Goal: Communication & Community: Connect with others

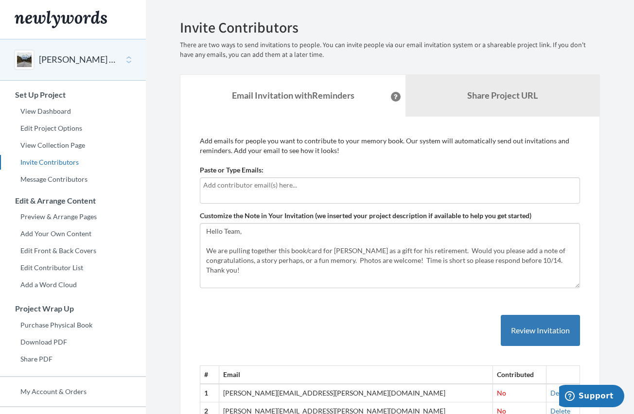
click at [288, 190] on input "text" at bounding box center [389, 185] width 373 height 11
click at [241, 188] on input "text" at bounding box center [389, 185] width 373 height 11
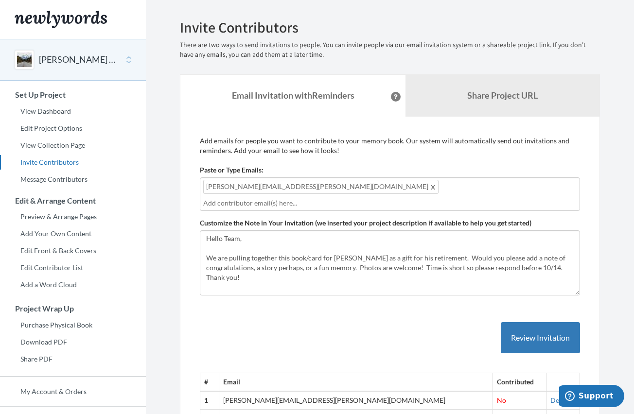
click at [306, 198] on input "text" at bounding box center [389, 203] width 373 height 11
click at [321, 198] on input "text" at bounding box center [389, 203] width 373 height 11
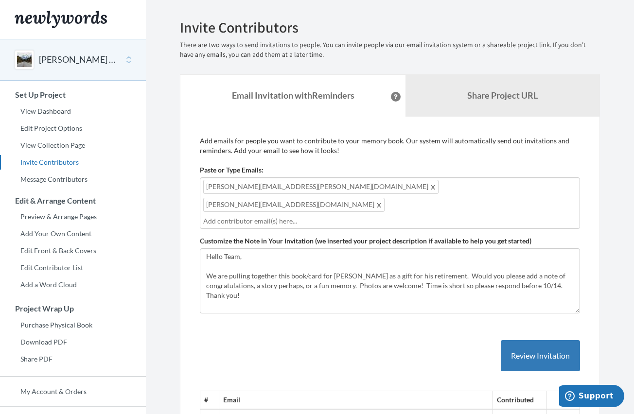
click at [431, 191] on div "[PERSON_NAME][EMAIL_ADDRESS][PERSON_NAME][DOMAIN_NAME] [DOMAIN_NAME][EMAIL_ADDR…" at bounding box center [390, 203] width 380 height 52
click at [321, 216] on input "text" at bounding box center [389, 221] width 373 height 11
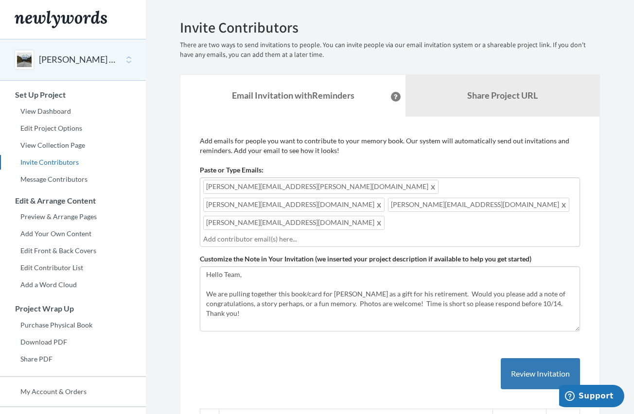
click at [385, 234] on input "text" at bounding box center [389, 239] width 373 height 11
click at [384, 234] on input "text" at bounding box center [389, 239] width 373 height 11
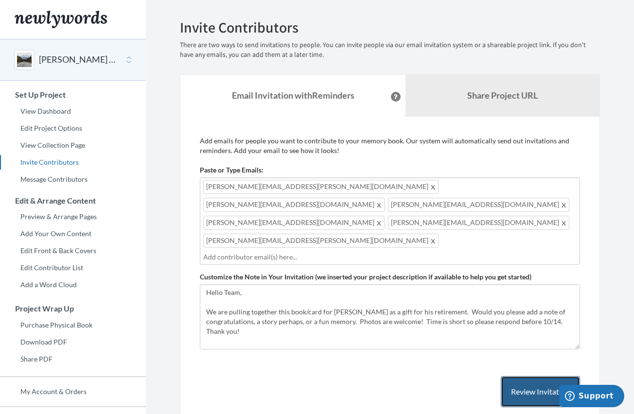
click at [553, 376] on button "Review Invitation" at bounding box center [539, 392] width 79 height 32
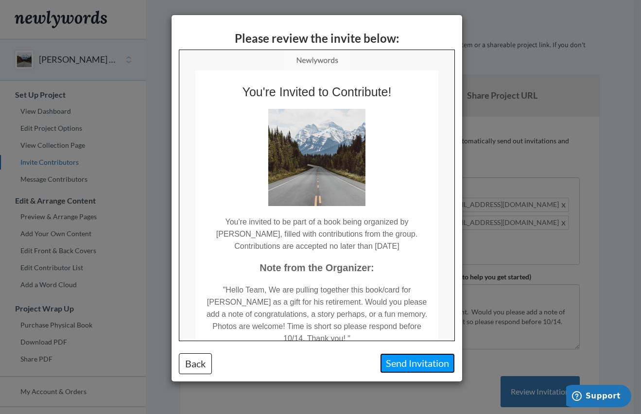
click at [422, 363] on button "Send Invitation" at bounding box center [417, 363] width 75 height 20
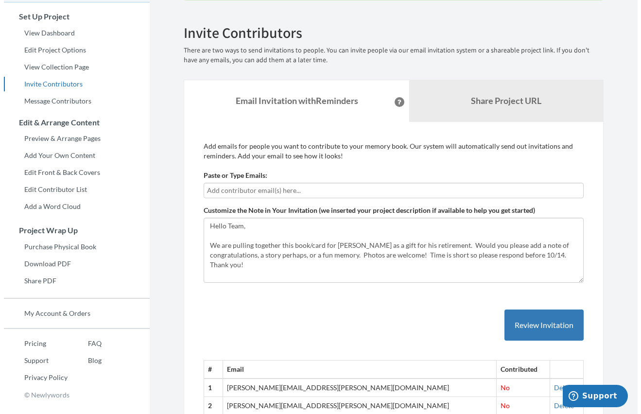
scroll to position [97, 0]
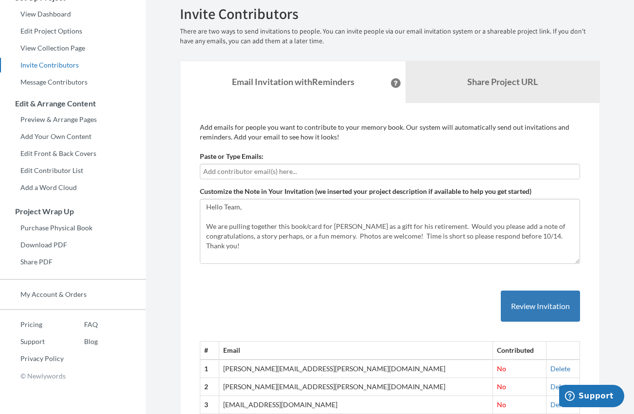
click at [309, 173] on input "text" at bounding box center [389, 171] width 373 height 11
click at [246, 165] on div at bounding box center [390, 172] width 380 height 16
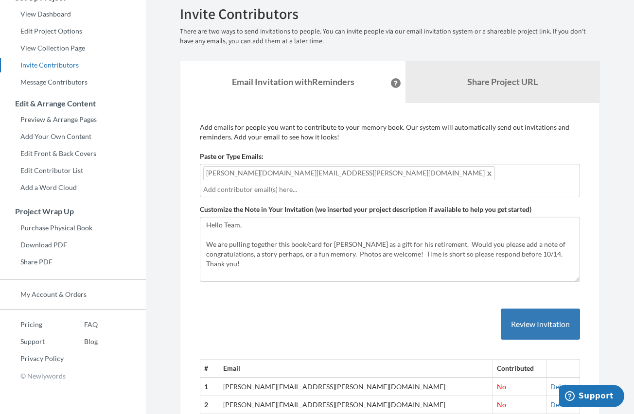
click at [315, 184] on input "text" at bounding box center [389, 189] width 373 height 11
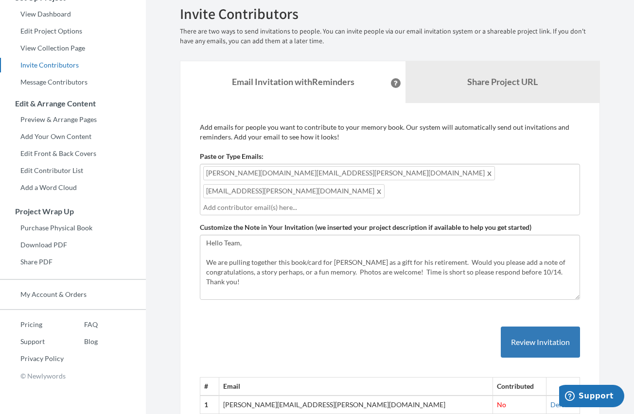
click at [399, 176] on div "[PERSON_NAME][DOMAIN_NAME][EMAIL_ADDRESS][PERSON_NAME][DOMAIN_NAME] [DOMAIN_NAM…" at bounding box center [390, 190] width 380 height 52
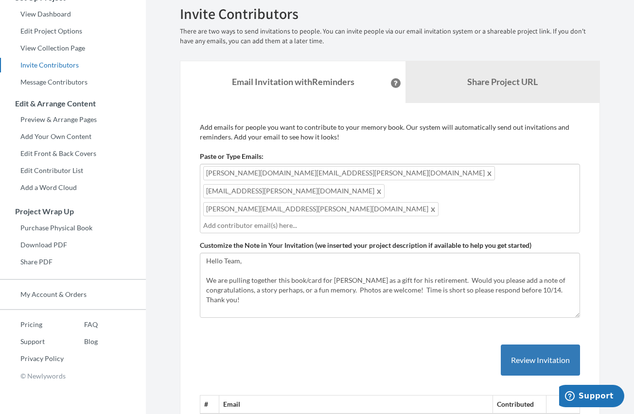
click at [291, 220] on input "text" at bounding box center [389, 225] width 373 height 11
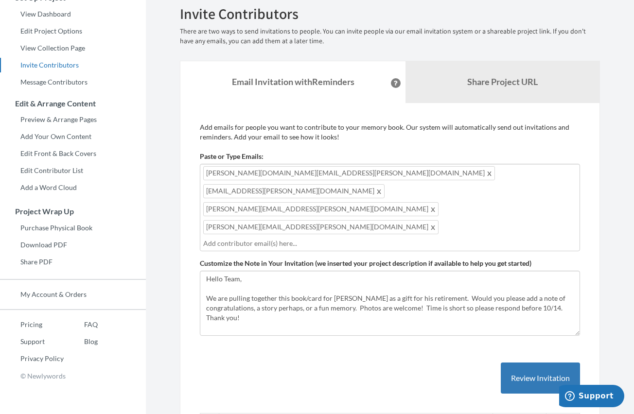
click at [327, 238] on input "text" at bounding box center [389, 243] width 373 height 11
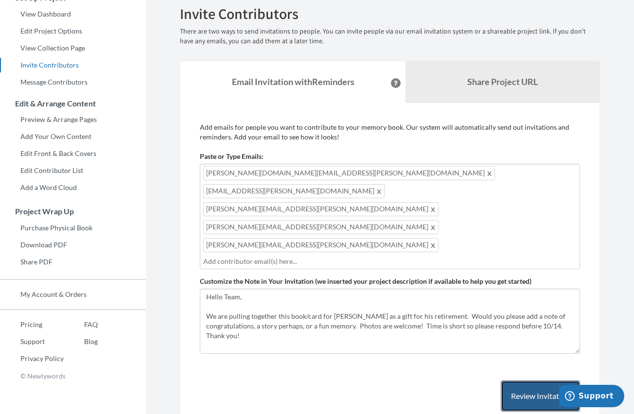
click at [530, 380] on button "Review Invitation" at bounding box center [539, 396] width 79 height 32
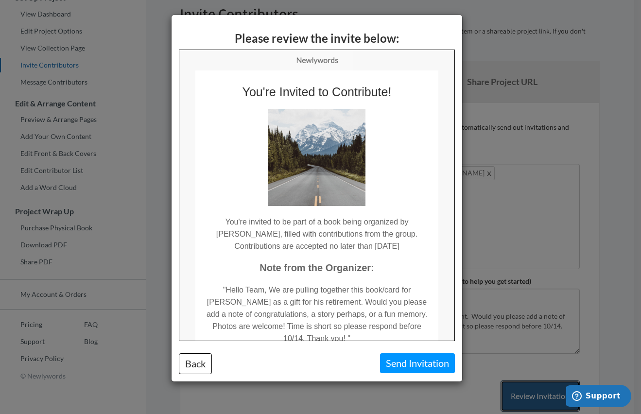
scroll to position [0, 0]
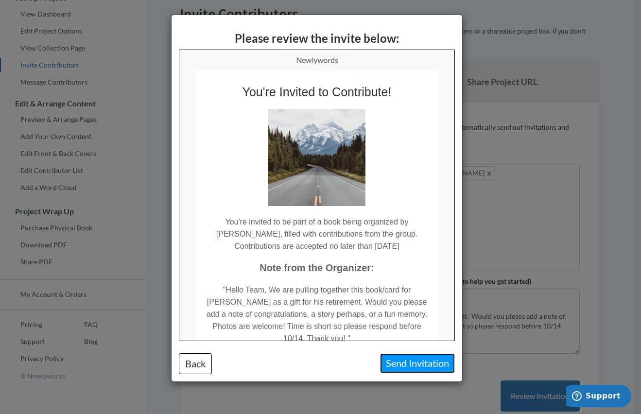
drag, startPoint x: 427, startPoint y: 363, endPoint x: 536, endPoint y: 275, distance: 141.0
click at [427, 362] on button "Send Invitation" at bounding box center [417, 363] width 75 height 20
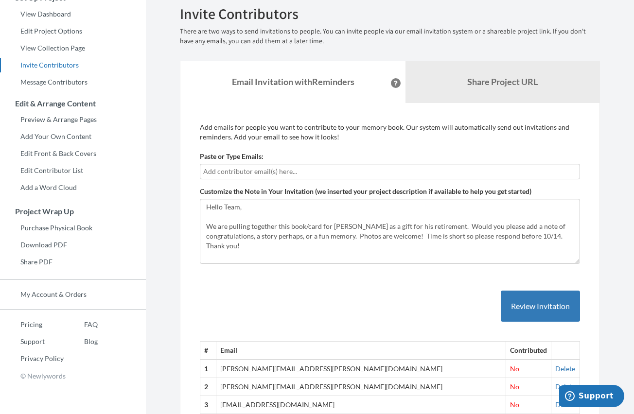
click at [259, 174] on input "text" at bounding box center [389, 171] width 373 height 11
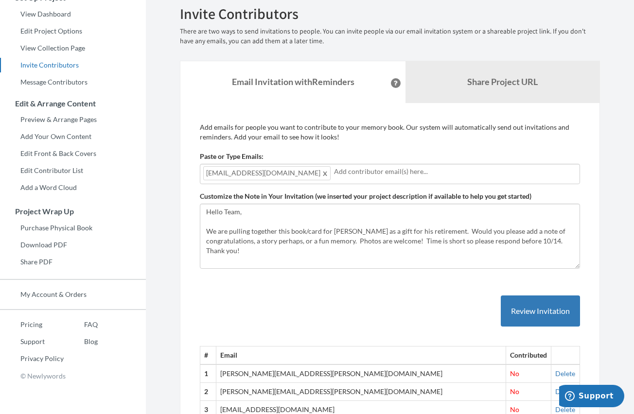
click at [334, 173] on input "text" at bounding box center [455, 171] width 242 height 11
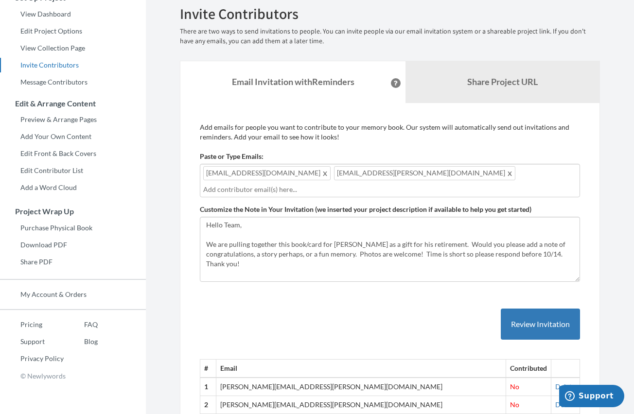
click at [392, 191] on input "text" at bounding box center [389, 189] width 373 height 11
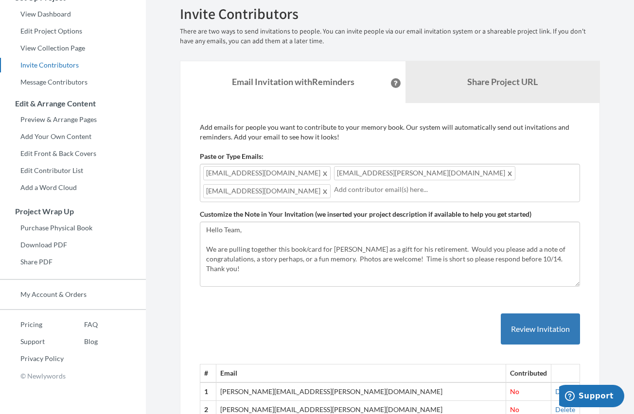
click at [334, 191] on input "text" at bounding box center [455, 189] width 242 height 11
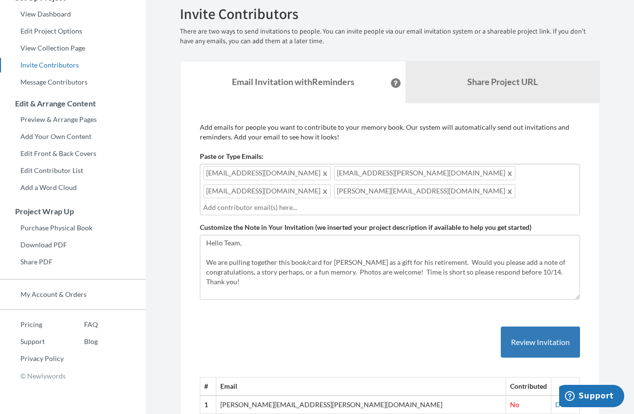
click at [430, 202] on input "text" at bounding box center [389, 207] width 373 height 11
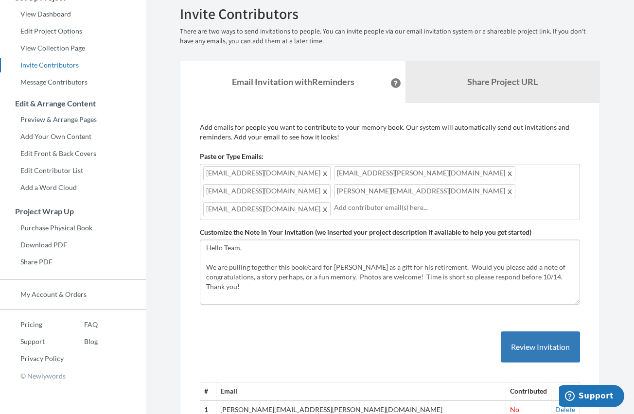
click at [385, 208] on input "text" at bounding box center [455, 207] width 242 height 11
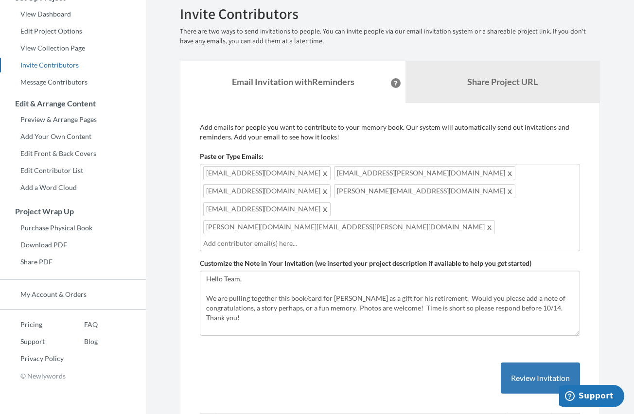
click at [352, 238] on input "text" at bounding box center [389, 243] width 373 height 11
click at [542, 362] on button "Review Invitation" at bounding box center [539, 378] width 79 height 32
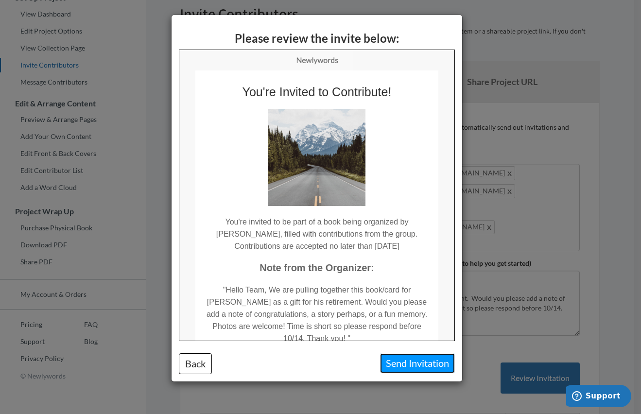
click at [420, 361] on button "Send Invitation" at bounding box center [417, 363] width 75 height 20
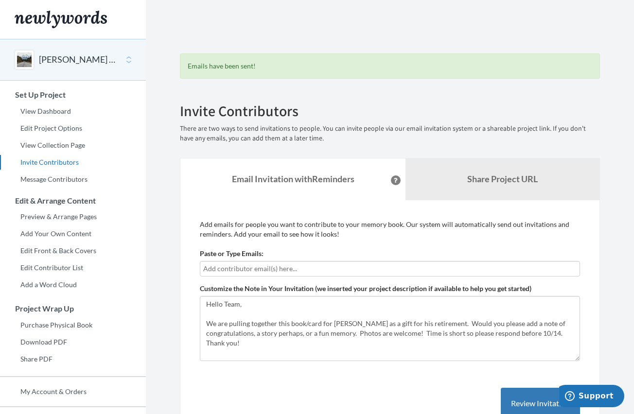
click at [308, 270] on input "text" at bounding box center [389, 268] width 373 height 11
type input "[PERSON_NAME]"
type input "[PERSON_NAME][EMAIL_ADDRESS][PERSON_NAME][DOMAIN_NAME]"
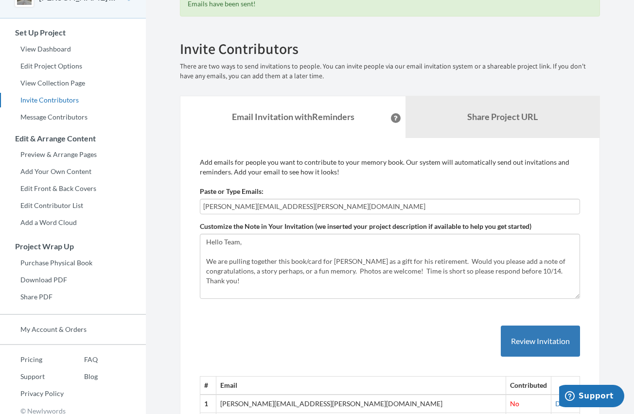
scroll to position [243, 0]
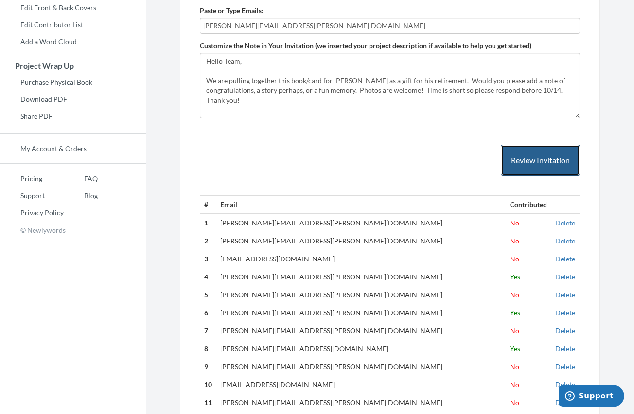
click at [559, 169] on button "Review Invitation" at bounding box center [539, 161] width 79 height 32
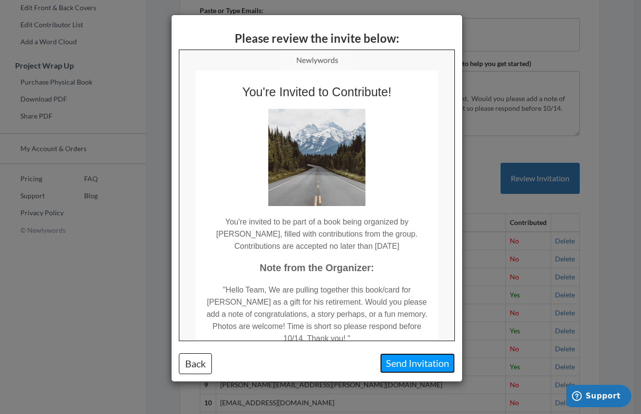
click at [414, 369] on button "Send Invitation" at bounding box center [417, 363] width 75 height 20
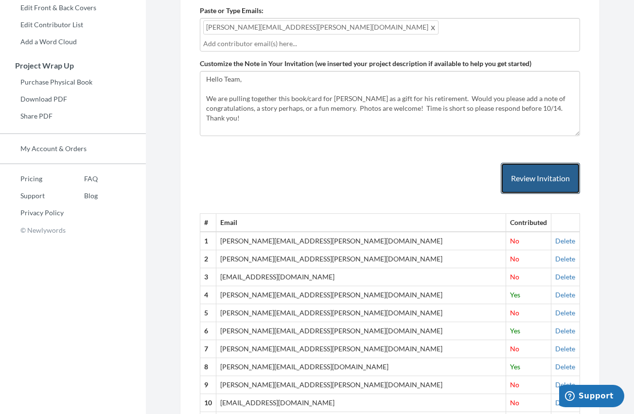
scroll to position [0, 0]
